Goal: Information Seeking & Learning: Find specific fact

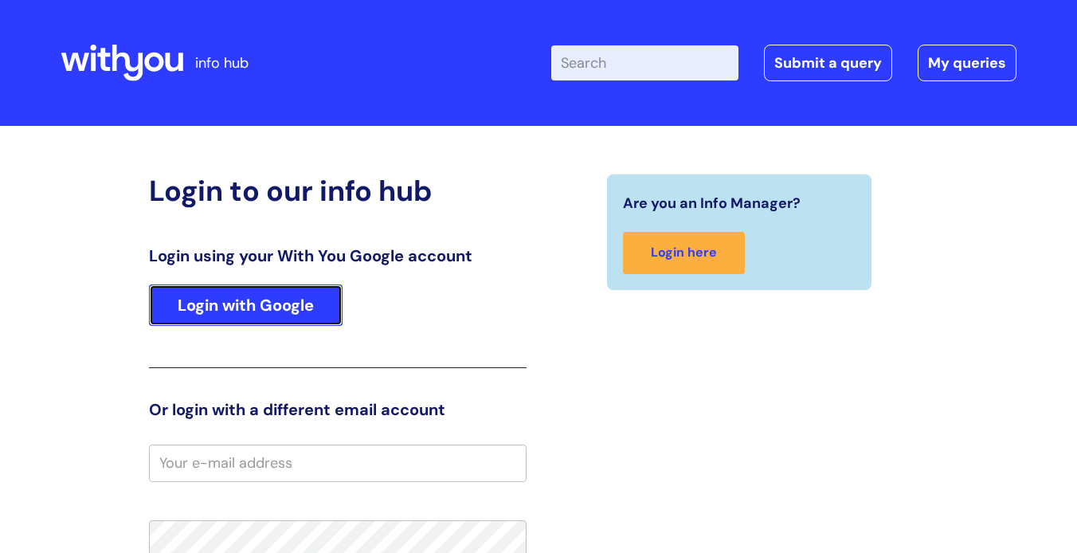
click at [221, 308] on link "Login with Google" at bounding box center [246, 304] width 194 height 41
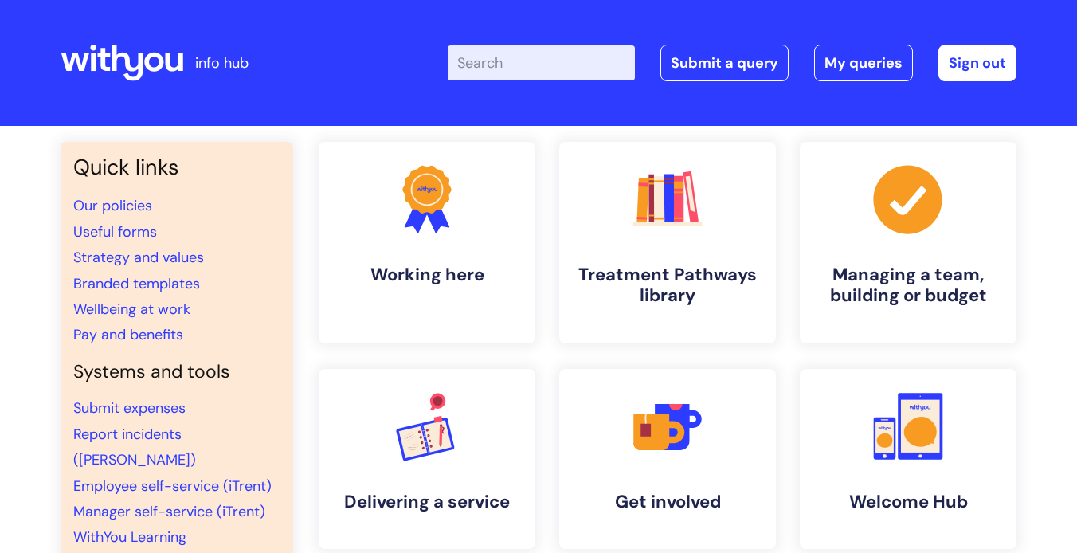
click at [517, 60] on input "Enter your search term here..." at bounding box center [541, 62] width 187 height 35
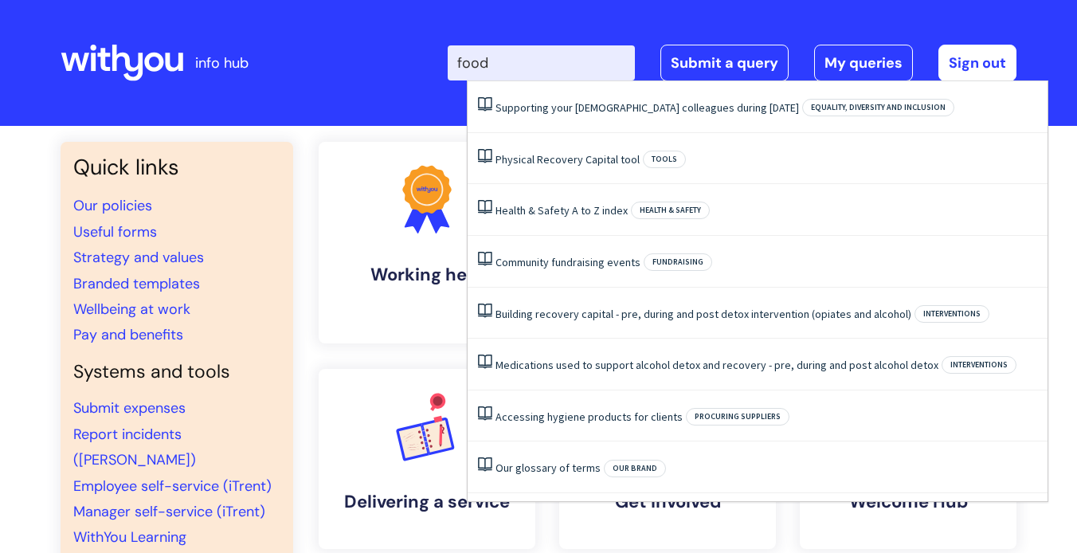
type input "food"
click button "Search" at bounding box center [0, 0] width 0 height 0
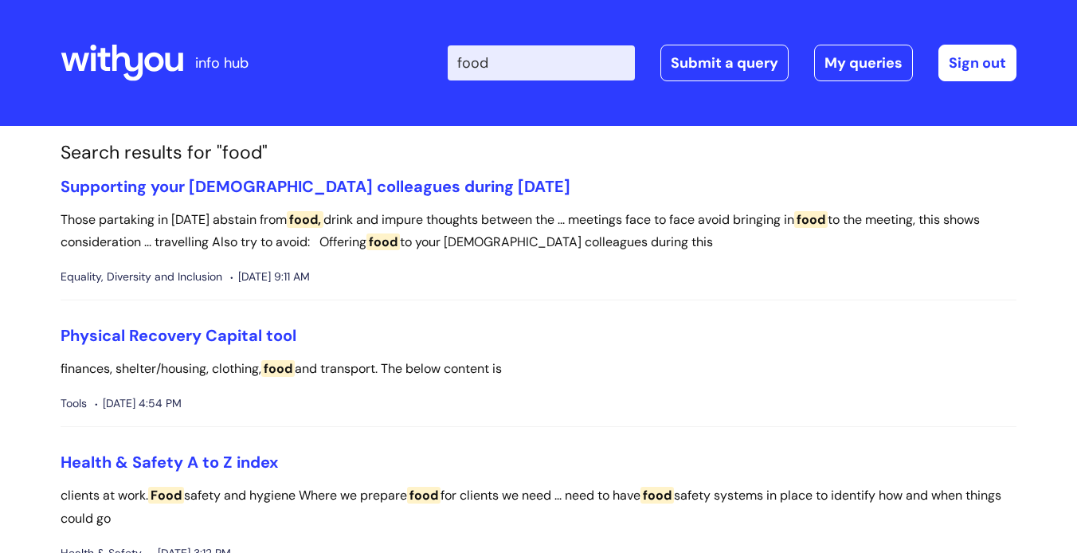
click at [562, 60] on input "food" at bounding box center [541, 62] width 187 height 35
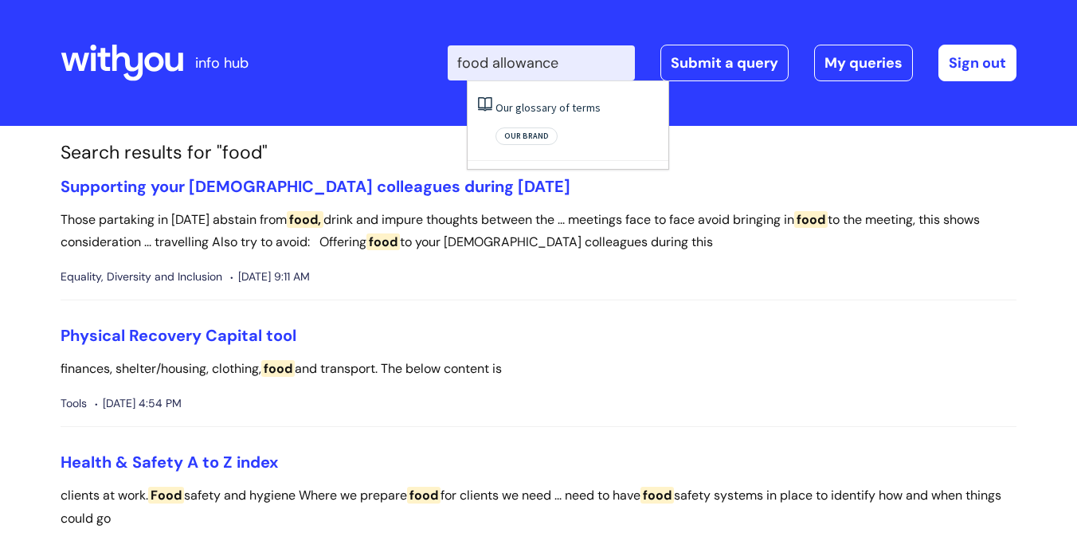
type input "food allowance"
click button "Search" at bounding box center [0, 0] width 0 height 0
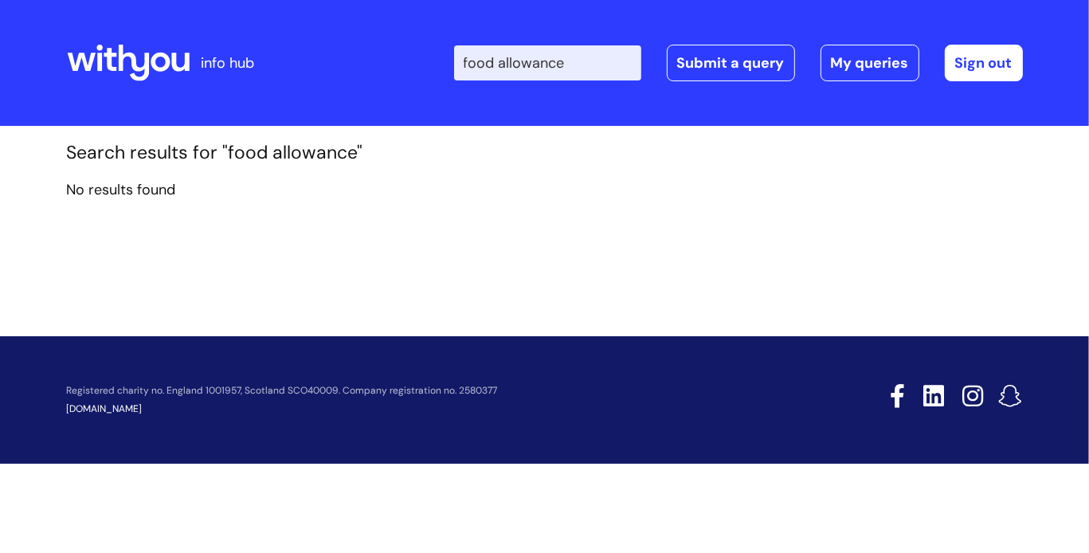
drag, startPoint x: 600, startPoint y: 73, endPoint x: 462, endPoint y: 71, distance: 137.9
click at [462, 71] on div "Enter your search term here... food allowance Search Submit a query My queries …" at bounding box center [663, 63] width 719 height 94
type input "in person"
click button "Search" at bounding box center [0, 0] width 0 height 0
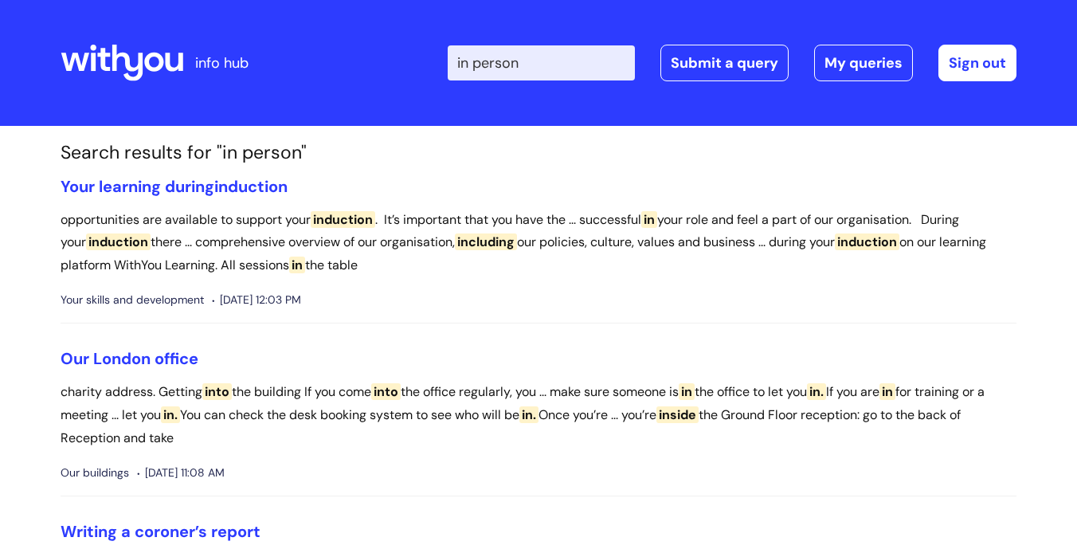
drag, startPoint x: 576, startPoint y: 62, endPoint x: 411, endPoint y: 63, distance: 164.9
click at [411, 63] on div "Enter your search term here... in person Search Submit a query My queries Welco…" at bounding box center [657, 63] width 719 height 94
type input "expenses"
click button "Search" at bounding box center [0, 0] width 0 height 0
